Goal: Task Accomplishment & Management: Manage account settings

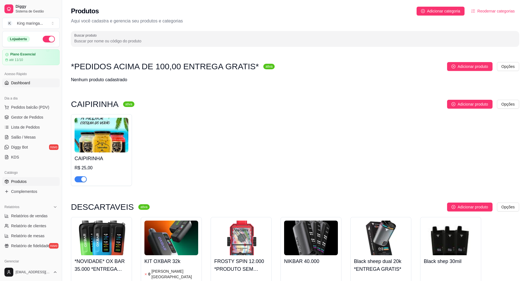
scroll to position [1414, 0]
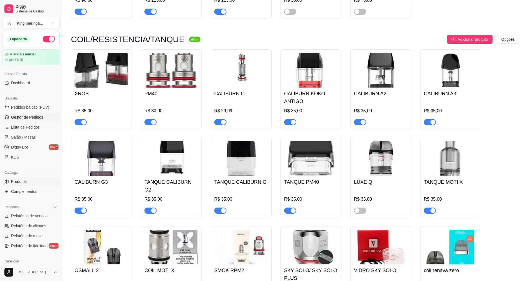
click at [24, 119] on span "Gestor de Pedidos" at bounding box center [27, 118] width 32 height 6
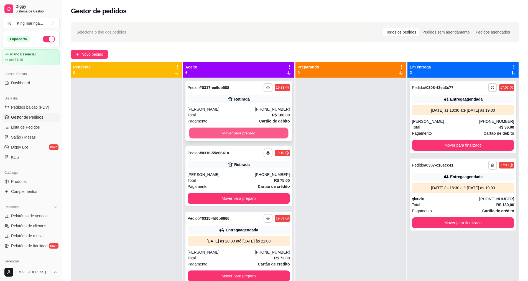
click at [258, 131] on button "Mover para preparo" at bounding box center [238, 133] width 99 height 11
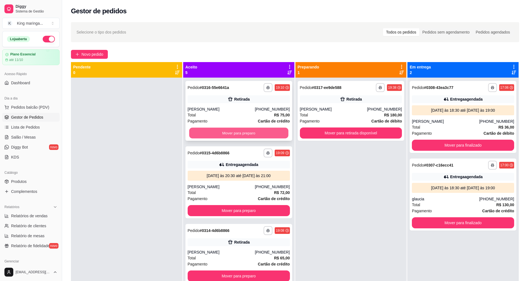
click at [256, 135] on button "Mover para preparo" at bounding box center [238, 133] width 99 height 11
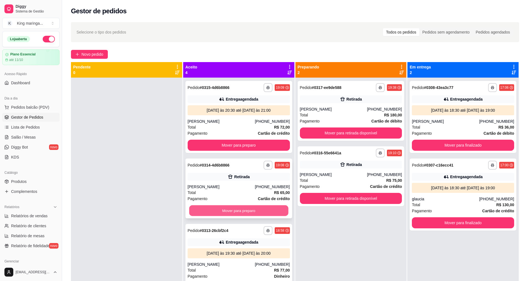
click at [227, 213] on button "Mover para preparo" at bounding box center [238, 211] width 99 height 11
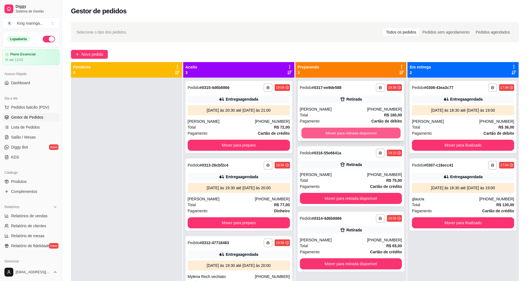
click at [371, 131] on button "Mover para retirada disponível" at bounding box center [350, 133] width 99 height 11
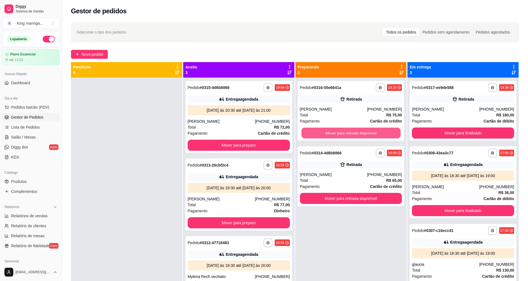
click at [371, 131] on button "Mover para retirada disponível" at bounding box center [350, 133] width 99 height 11
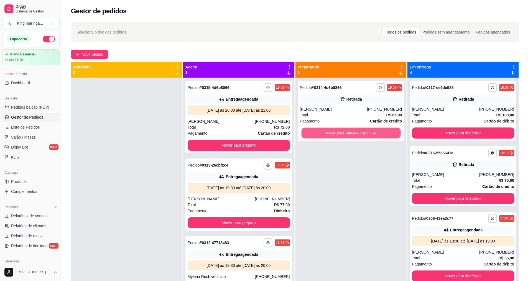
click at [371, 131] on button "Mover para retirada disponível" at bounding box center [350, 133] width 99 height 11
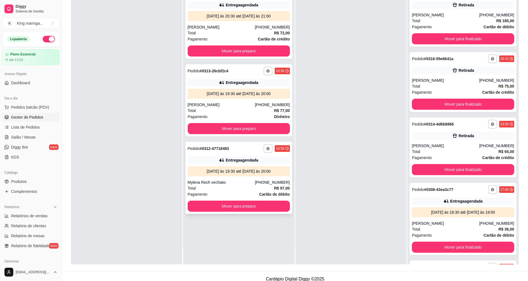
scroll to position [85, 0]
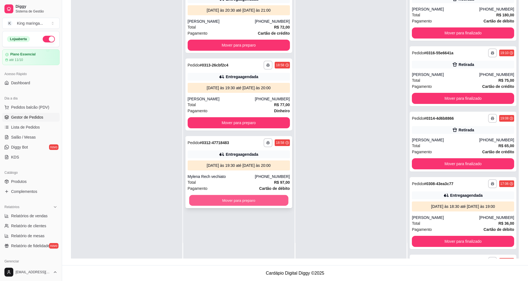
click at [237, 204] on button "Mover para preparo" at bounding box center [238, 200] width 99 height 11
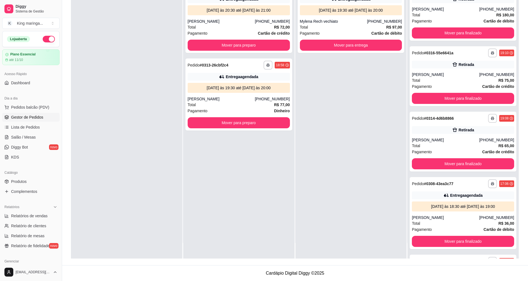
scroll to position [0, 0]
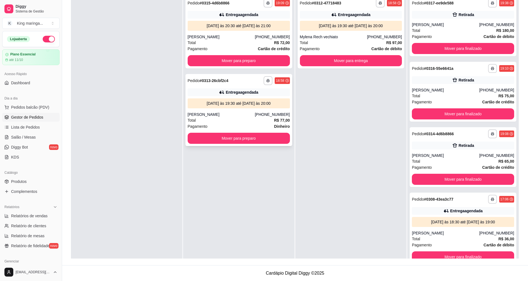
click at [250, 145] on div "**********" at bounding box center [239, 110] width 107 height 72
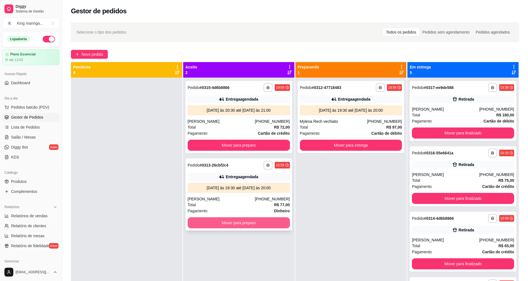
click at [225, 224] on button "Mover para preparo" at bounding box center [239, 222] width 102 height 11
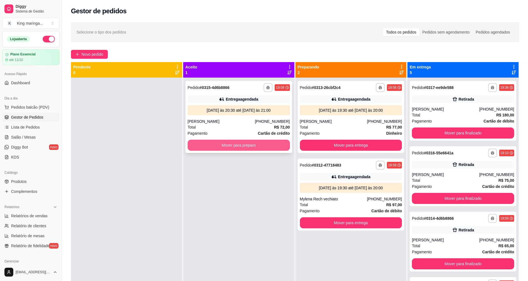
click at [253, 147] on button "Mover para preparo" at bounding box center [239, 145] width 102 height 11
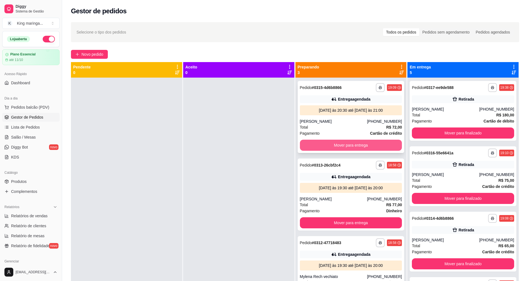
click at [359, 143] on button "Mover para entrega" at bounding box center [351, 145] width 102 height 11
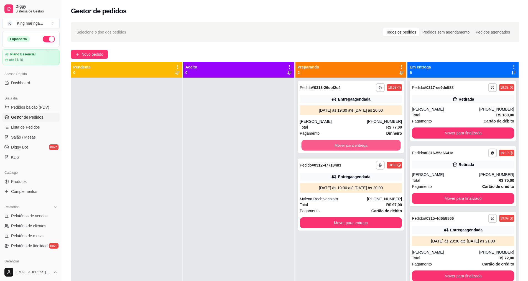
click at [359, 143] on button "Mover para entrega" at bounding box center [350, 145] width 99 height 11
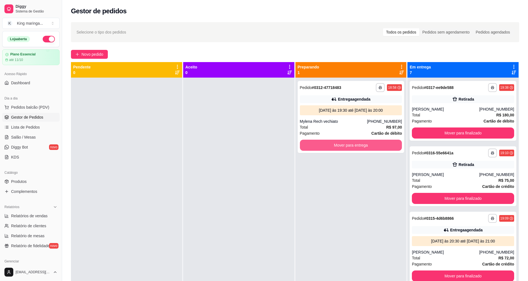
click at [359, 143] on button "Mover para entrega" at bounding box center [351, 145] width 102 height 11
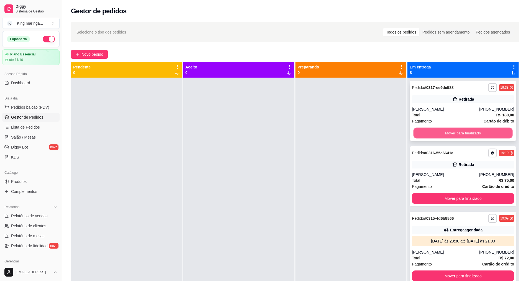
click at [453, 133] on button "Mover para finalizado" at bounding box center [463, 133] width 99 height 11
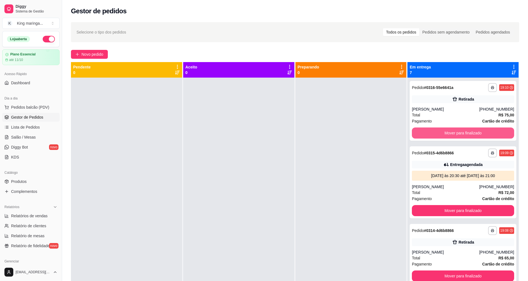
click at [453, 133] on button "Mover para finalizado" at bounding box center [463, 133] width 102 height 11
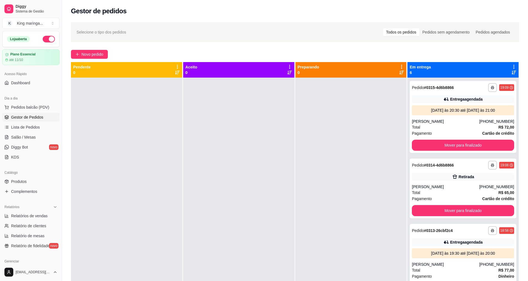
scroll to position [55, 0]
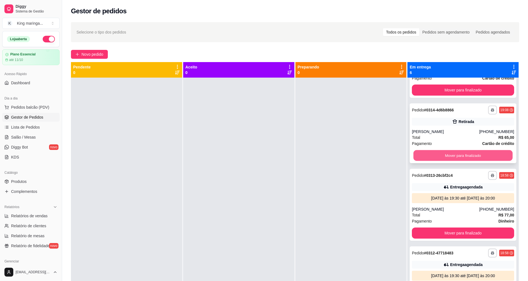
click at [451, 160] on button "Mover para finalizado" at bounding box center [463, 155] width 99 height 11
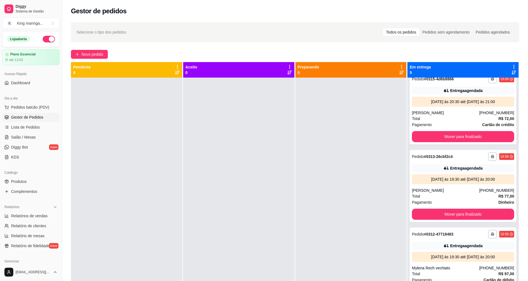
scroll to position [0, 0]
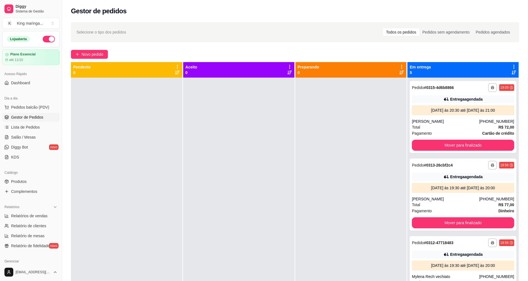
click at [286, 170] on div at bounding box center [238, 218] width 111 height 281
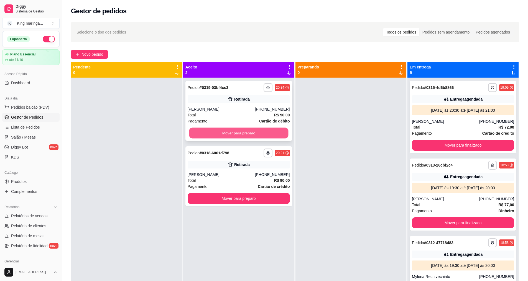
click at [227, 134] on button "Mover para preparo" at bounding box center [238, 133] width 99 height 11
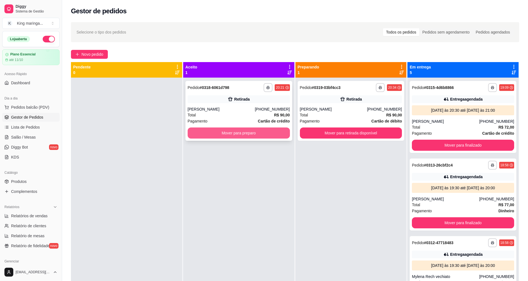
click at [227, 134] on button "Mover para preparo" at bounding box center [239, 133] width 102 height 11
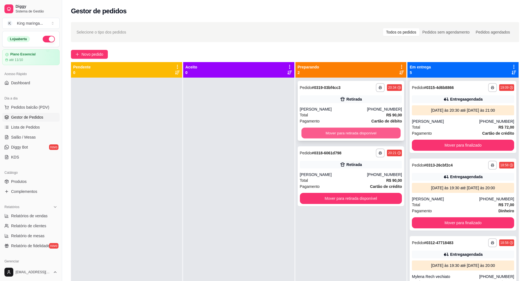
click at [323, 134] on button "Mover para retirada disponível" at bounding box center [350, 133] width 99 height 11
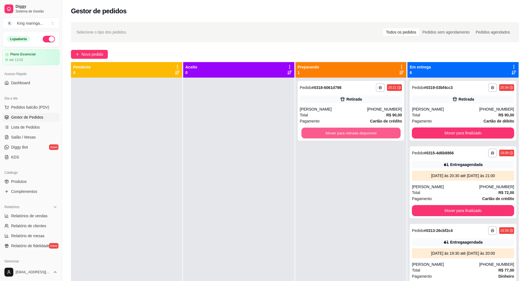
click at [323, 134] on button "Mover para retirada disponível" at bounding box center [350, 133] width 99 height 11
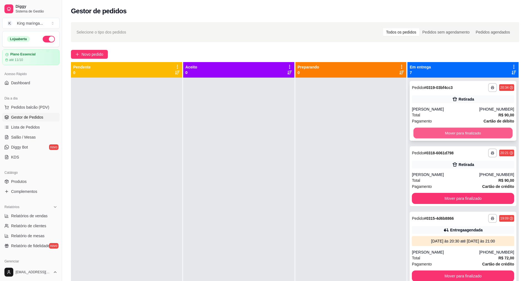
click at [462, 135] on button "Mover para finalizado" at bounding box center [463, 133] width 99 height 11
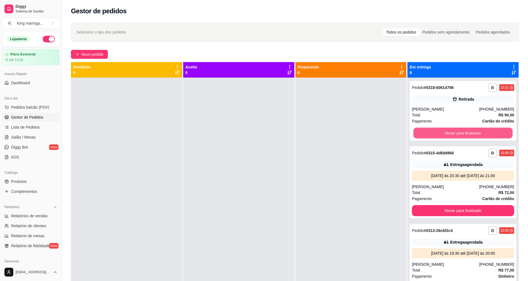
click at [462, 135] on button "Mover para finalizado" at bounding box center [463, 133] width 99 height 11
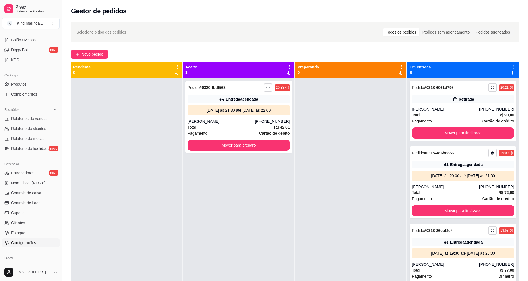
scroll to position [118, 0]
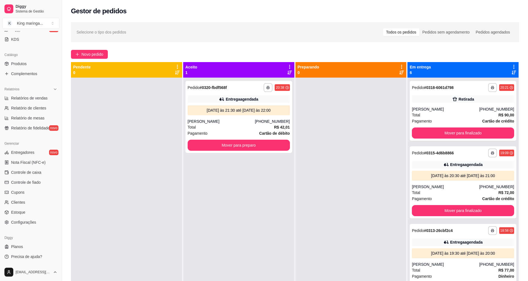
click at [33, 227] on div "Gerenciar Entregadores novo Nota Fiscal (NFC-e) Controle de caixa Controle de f…" at bounding box center [31, 183] width 62 height 92
click at [37, 223] on link "Configurações" at bounding box center [30, 222] width 57 height 9
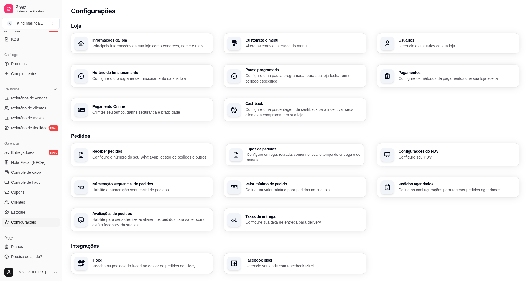
click at [303, 148] on h3 "Tipos de pedidos" at bounding box center [304, 149] width 114 height 4
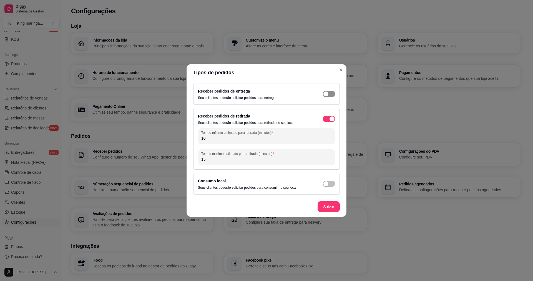
drag, startPoint x: 336, startPoint y: 90, endPoint x: 332, endPoint y: 94, distance: 5.1
click at [334, 92] on div "Receber pedidos de entrega Seus clientes poderão solicitar pedidos para entrega" at bounding box center [266, 94] width 146 height 22
click at [332, 94] on span "button" at bounding box center [329, 94] width 12 height 6
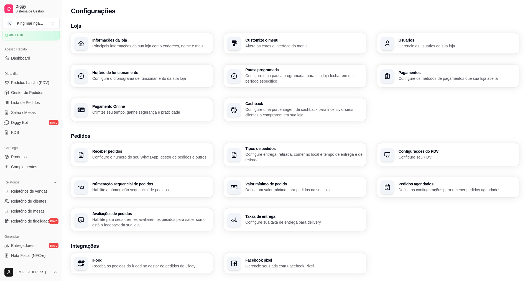
scroll to position [7, 0]
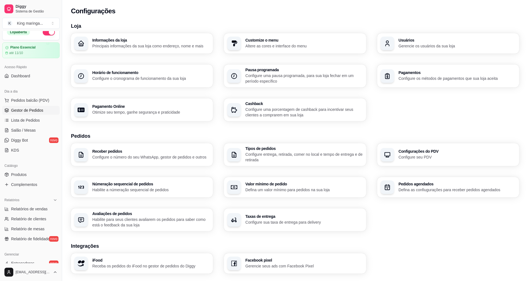
click at [24, 108] on span "Gestor de Pedidos" at bounding box center [27, 111] width 32 height 6
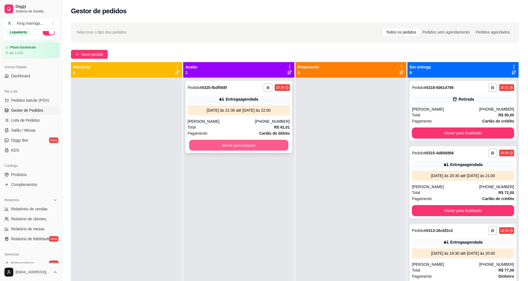
click at [220, 146] on button "Mover para preparo" at bounding box center [238, 145] width 99 height 11
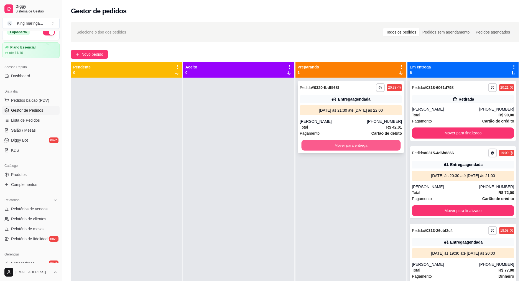
click at [343, 143] on button "Mover para entrega" at bounding box center [350, 145] width 99 height 11
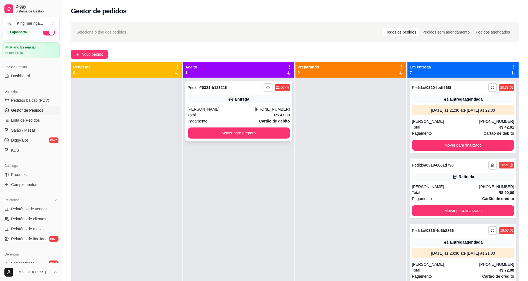
click at [253, 125] on div "**********" at bounding box center [239, 111] width 107 height 60
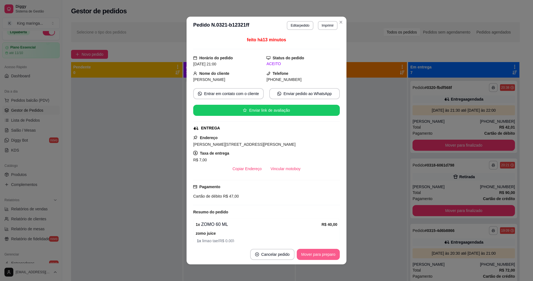
click at [315, 252] on button "Mover para preparo" at bounding box center [317, 254] width 43 height 11
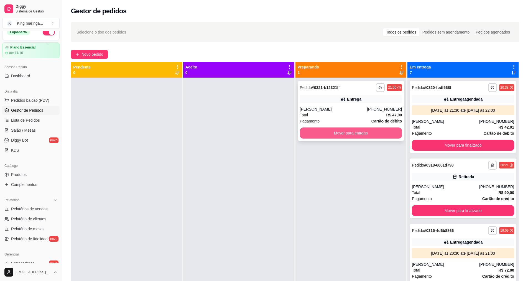
click at [357, 131] on button "Mover para entrega" at bounding box center [351, 133] width 102 height 11
